Goal: Task Accomplishment & Management: Manage account settings

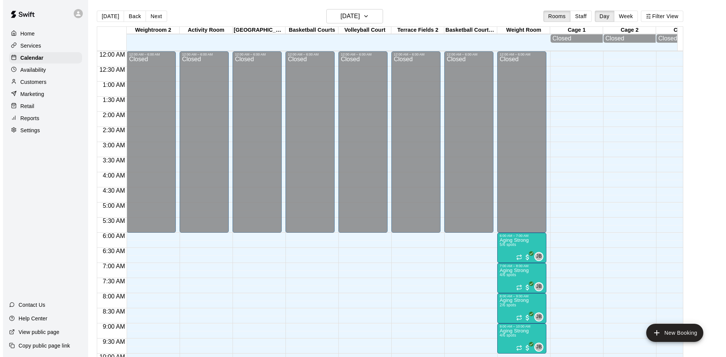
scroll to position [388, 0]
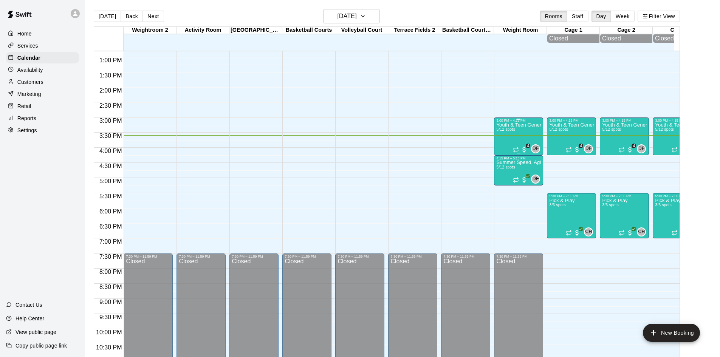
click at [514, 140] on div "Youth & Teen General Fitness 5/12 spots" at bounding box center [519, 301] width 45 height 357
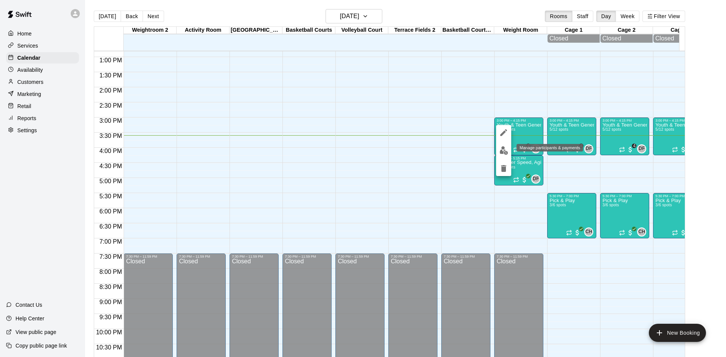
click at [505, 151] on img "edit" at bounding box center [504, 150] width 9 height 9
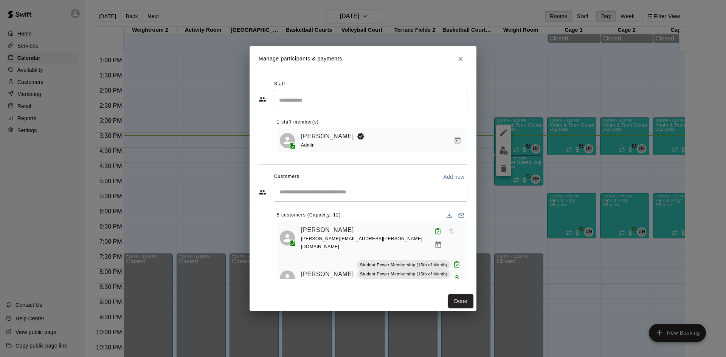
click at [362, 188] on div "​" at bounding box center [371, 192] width 194 height 19
type input "*****"
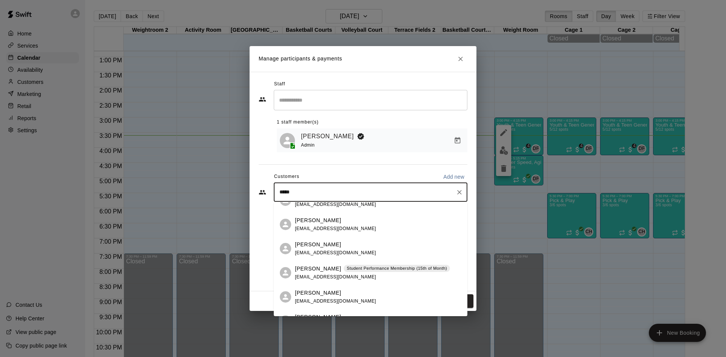
scroll to position [113, 0]
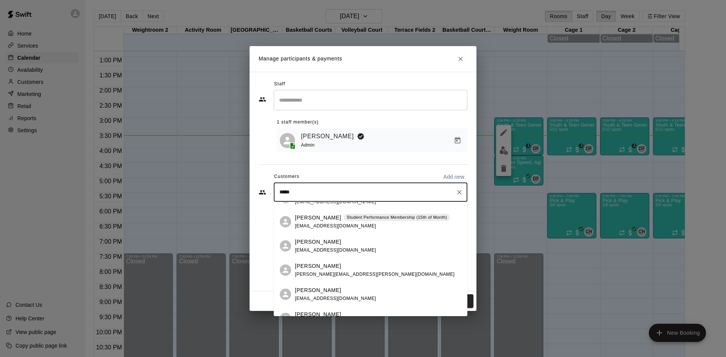
click at [351, 221] on div "Student Performance Membership (15th of Month)" at bounding box center [397, 218] width 106 height 8
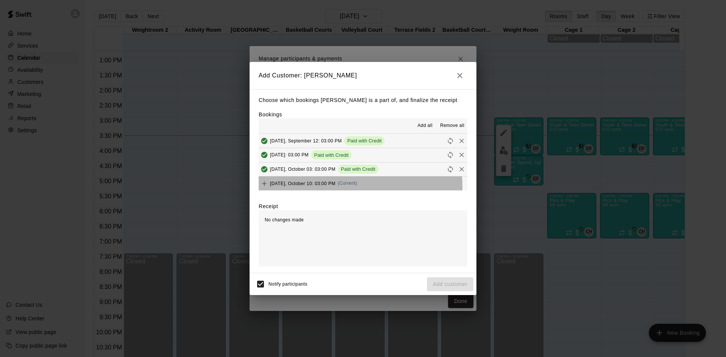
click at [313, 187] on div "[DATE], October 10: 03:00 PM (Current)" at bounding box center [308, 183] width 99 height 11
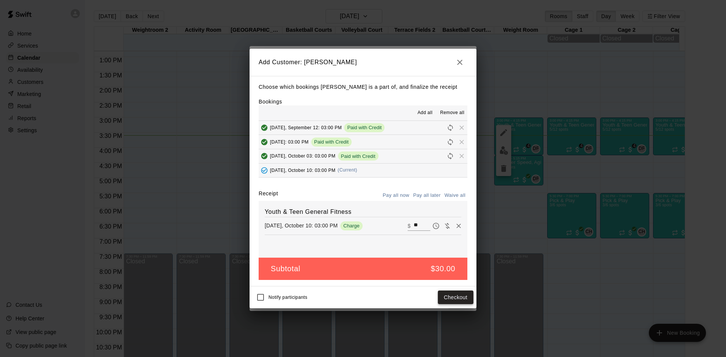
click at [455, 300] on button "Checkout" at bounding box center [456, 298] width 36 height 14
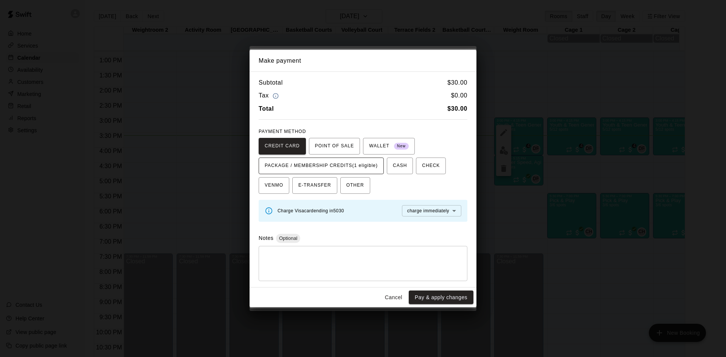
click at [360, 165] on span "PACKAGE / MEMBERSHIP CREDITS (1 eligible)" at bounding box center [321, 166] width 113 height 12
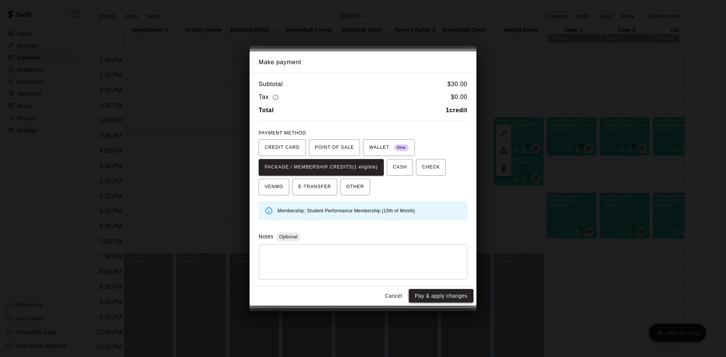
click at [442, 296] on button "Pay & apply changes" at bounding box center [441, 296] width 65 height 14
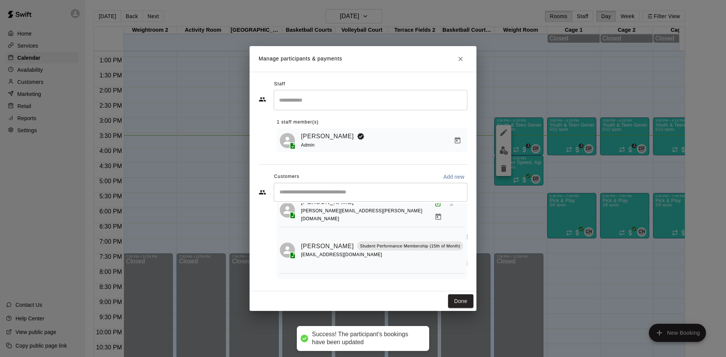
scroll to position [0, 0]
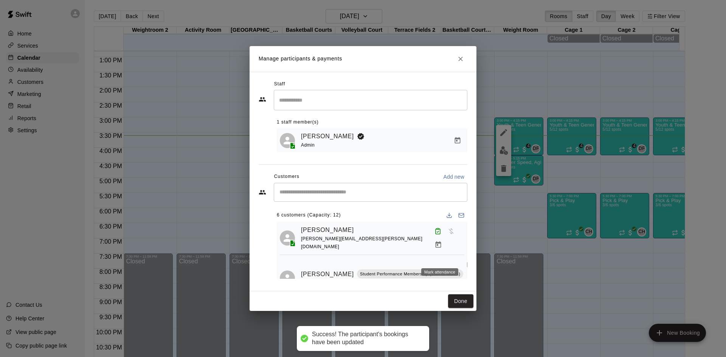
click at [466, 261] on icon "Mark attendance" at bounding box center [469, 264] width 7 height 7
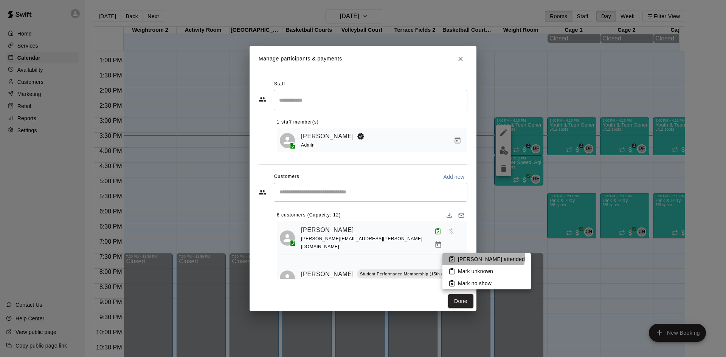
click at [483, 255] on li "[PERSON_NAME] attended" at bounding box center [486, 259] width 88 height 12
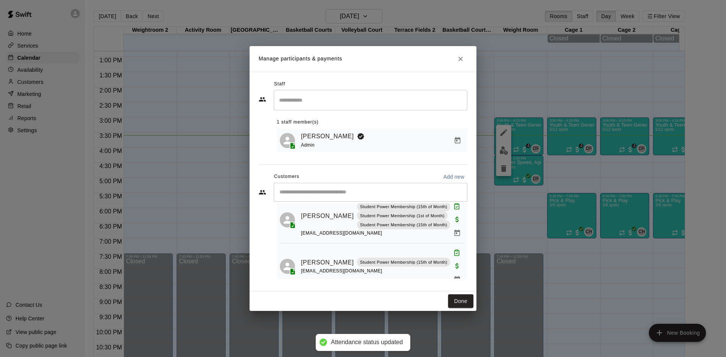
scroll to position [180, 0]
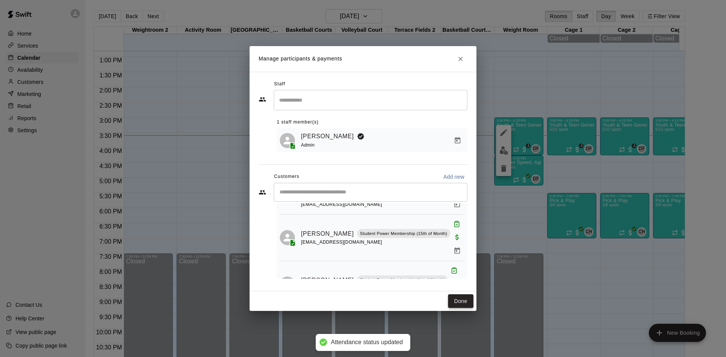
click at [464, 304] on button "Done" at bounding box center [460, 302] width 25 height 14
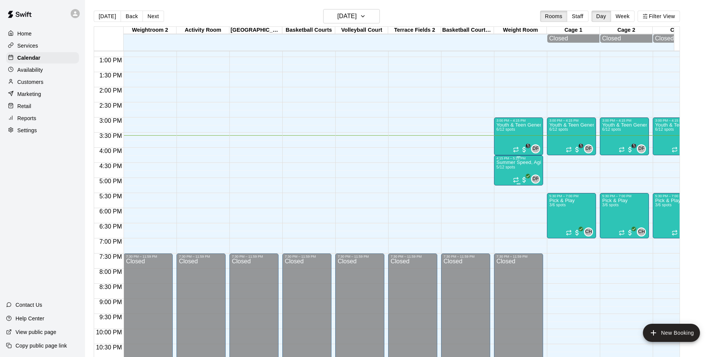
click at [509, 172] on div "Summer Speed, Agility, Power & Strength Training (SAPS) 5/12 spots" at bounding box center [519, 338] width 45 height 357
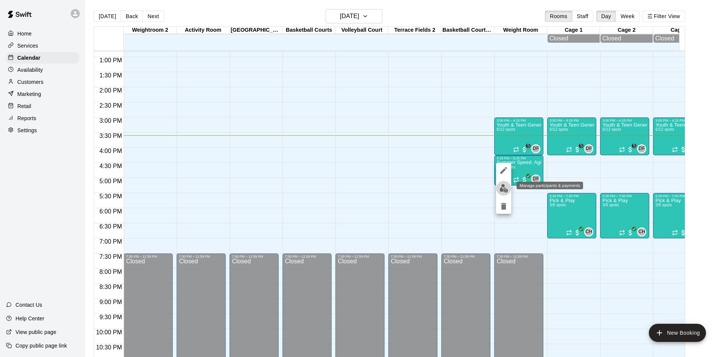
click at [508, 187] on img "edit" at bounding box center [504, 188] width 9 height 9
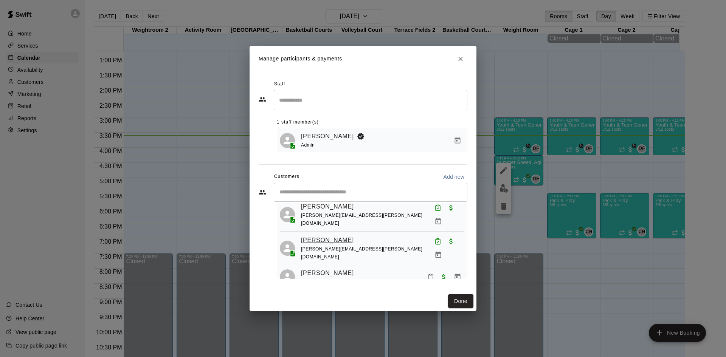
scroll to position [0, 0]
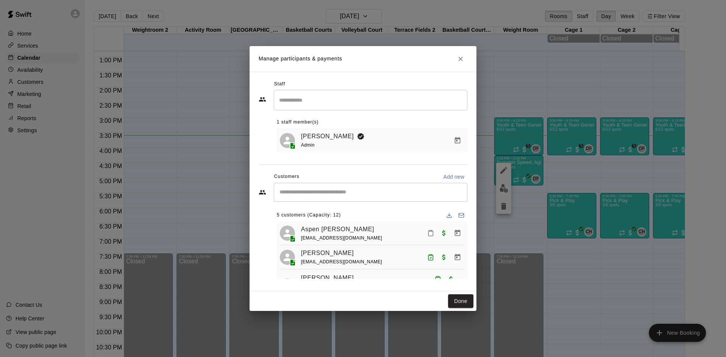
click at [352, 194] on input "Start typing to search customers..." at bounding box center [370, 193] width 187 height 8
click at [466, 300] on button "Done" at bounding box center [460, 302] width 25 height 14
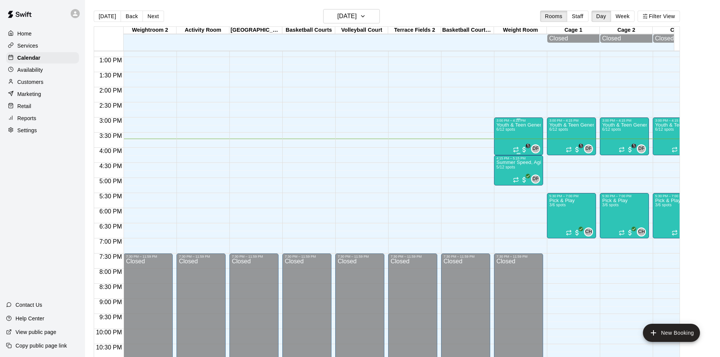
click at [507, 135] on div "Youth & Teen General Fitness 6/12 spots" at bounding box center [519, 301] width 45 height 357
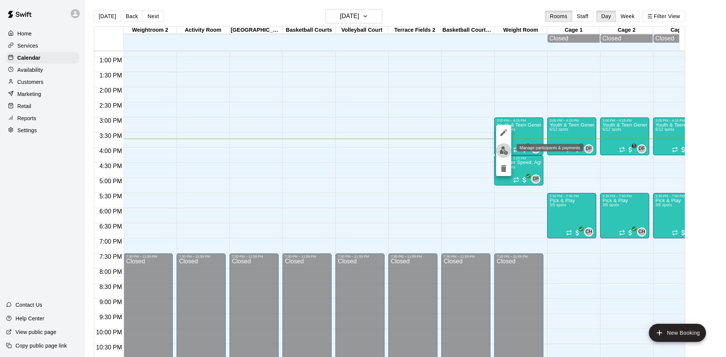
click at [506, 148] on img "edit" at bounding box center [504, 150] width 9 height 9
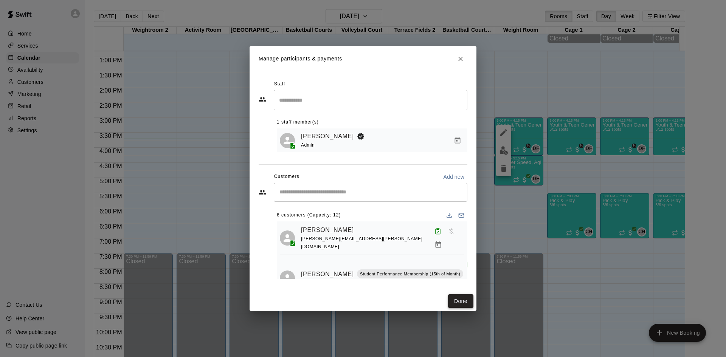
click at [460, 300] on button "Done" at bounding box center [460, 302] width 25 height 14
